Goal: Task Accomplishment & Management: Complete application form

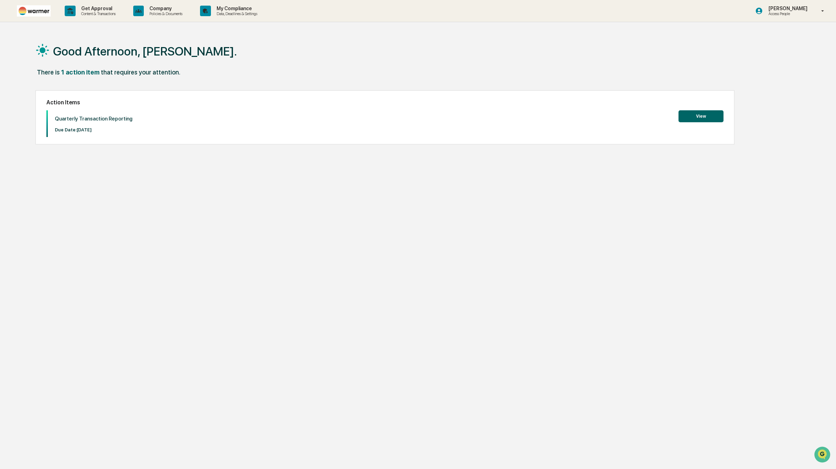
click at [720, 118] on button "View" at bounding box center [700, 116] width 45 height 12
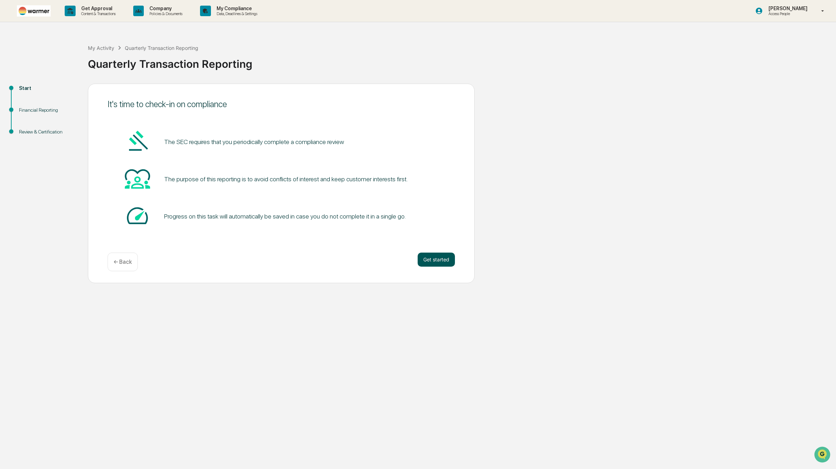
click at [443, 262] on button "Get started" at bounding box center [436, 260] width 37 height 14
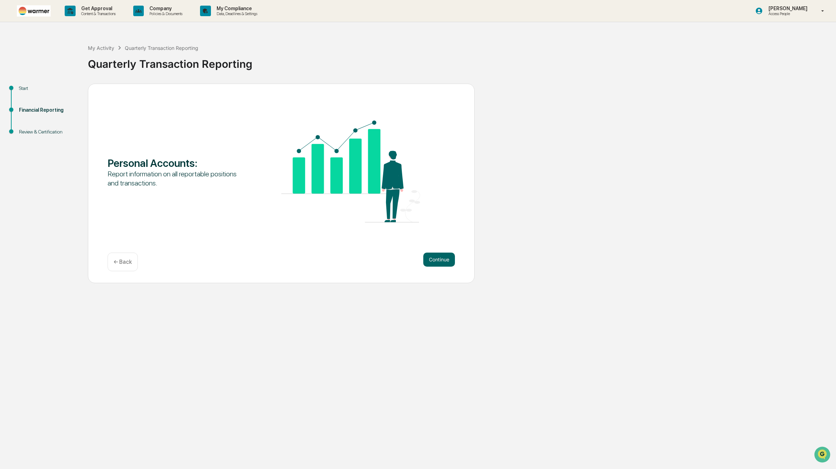
click at [443, 262] on button "Continue" at bounding box center [439, 260] width 32 height 14
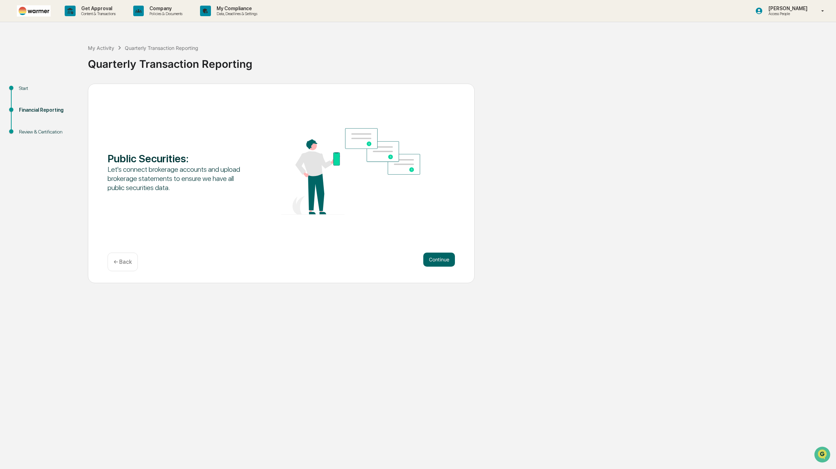
click at [443, 262] on button "Continue" at bounding box center [439, 260] width 32 height 14
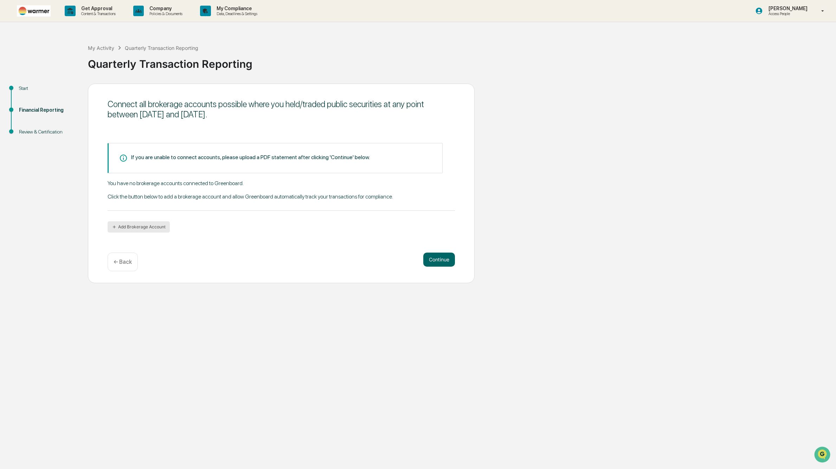
click at [151, 226] on button "Add Brokerage Account" at bounding box center [139, 226] width 62 height 11
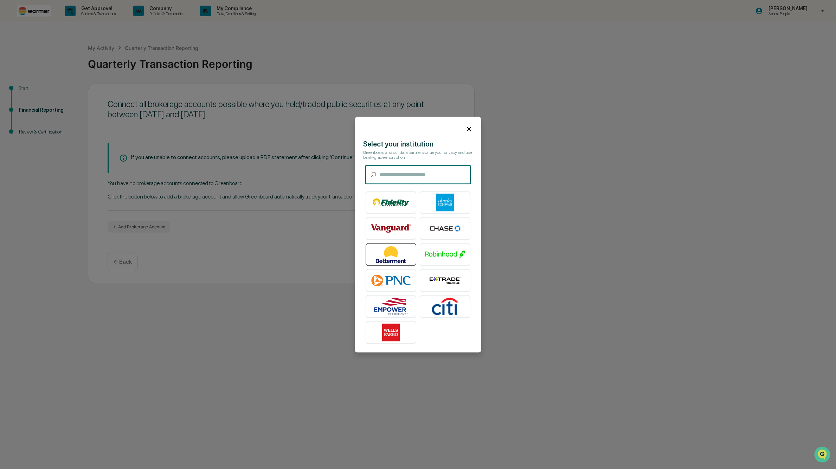
click at [388, 259] on img at bounding box center [391, 255] width 40 height 18
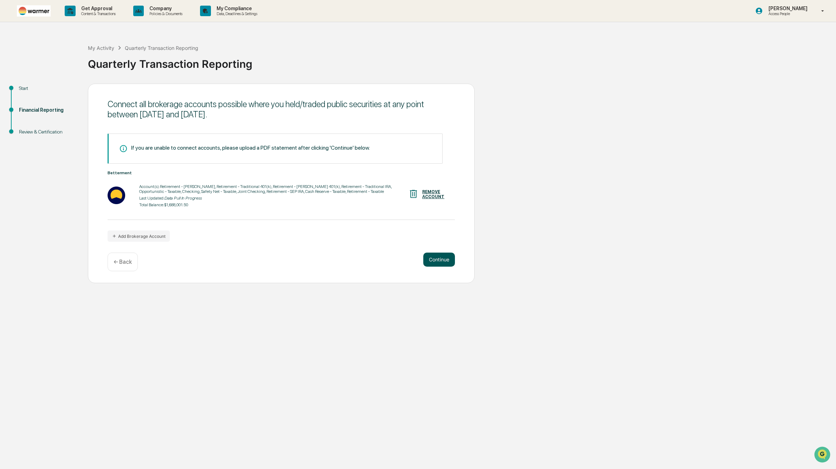
click at [433, 259] on button "Continue" at bounding box center [439, 260] width 32 height 14
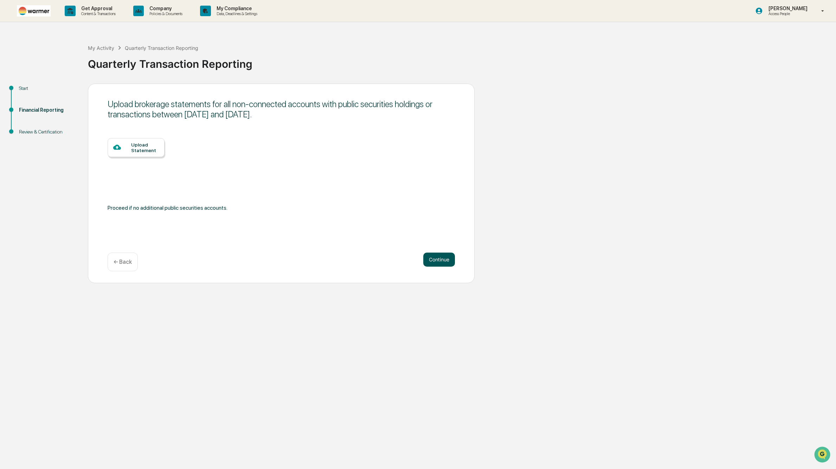
click at [432, 259] on button "Continue" at bounding box center [439, 260] width 32 height 14
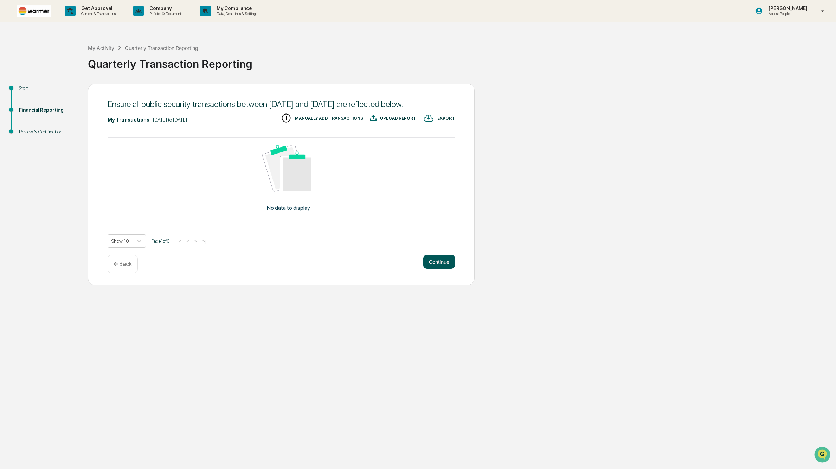
click at [431, 269] on button "Continue" at bounding box center [439, 262] width 32 height 14
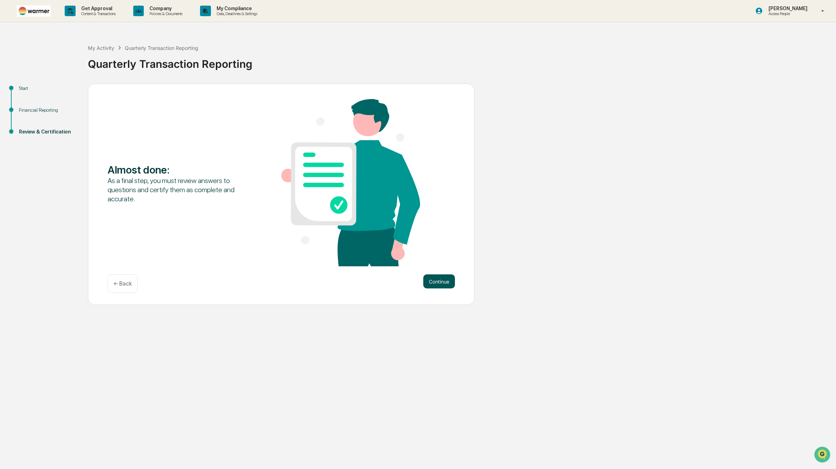
click at [448, 282] on button "Continue" at bounding box center [439, 282] width 32 height 14
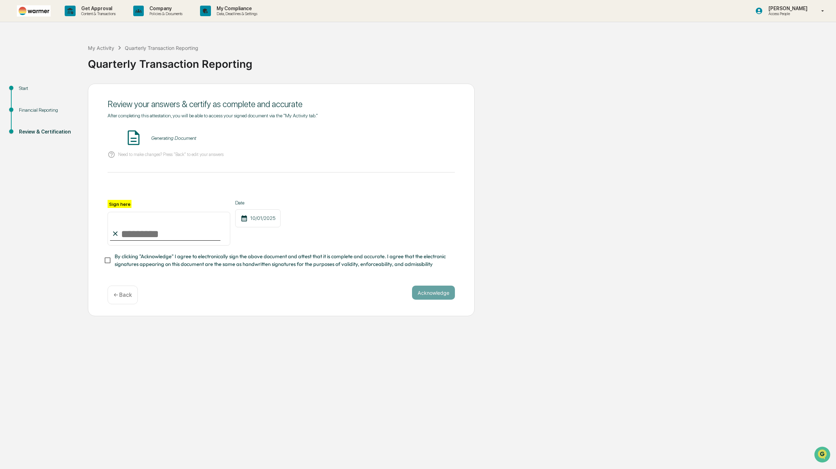
click at [157, 235] on input "Sign here" at bounding box center [169, 229] width 123 height 34
type input "*********"
click at [436, 293] on button "Acknowledge" at bounding box center [433, 293] width 43 height 14
click at [410, 142] on button "VIEW" at bounding box center [415, 138] width 46 height 12
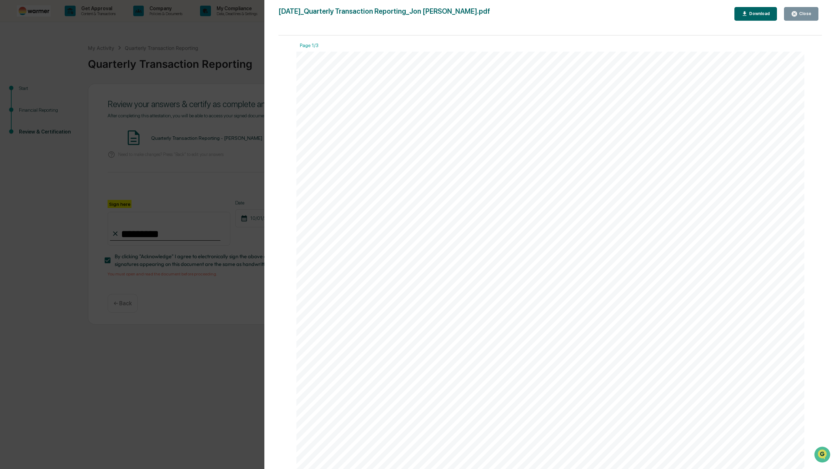
click at [799, 14] on div "Close" at bounding box center [805, 13] width 14 height 5
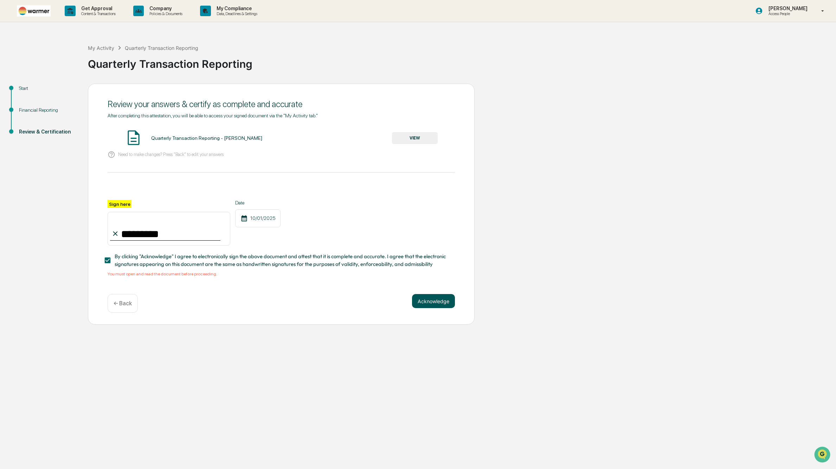
click at [427, 300] on button "Acknowledge" at bounding box center [433, 301] width 43 height 14
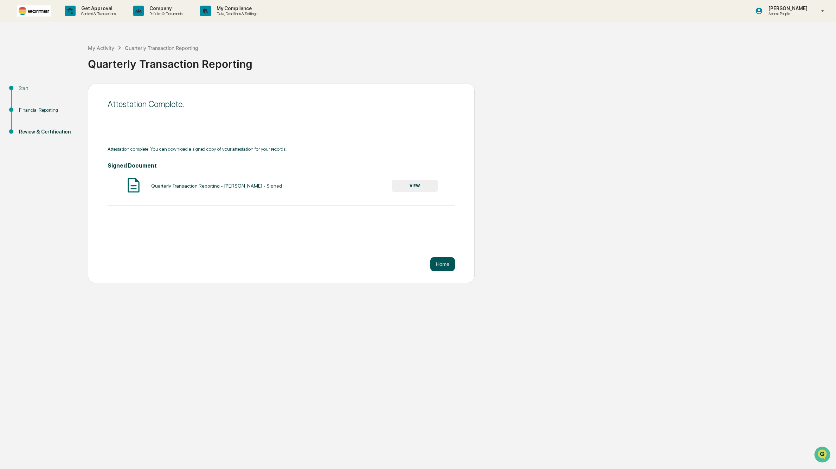
click at [443, 267] on button "Home" at bounding box center [442, 264] width 25 height 14
